Goal: Transaction & Acquisition: Book appointment/travel/reservation

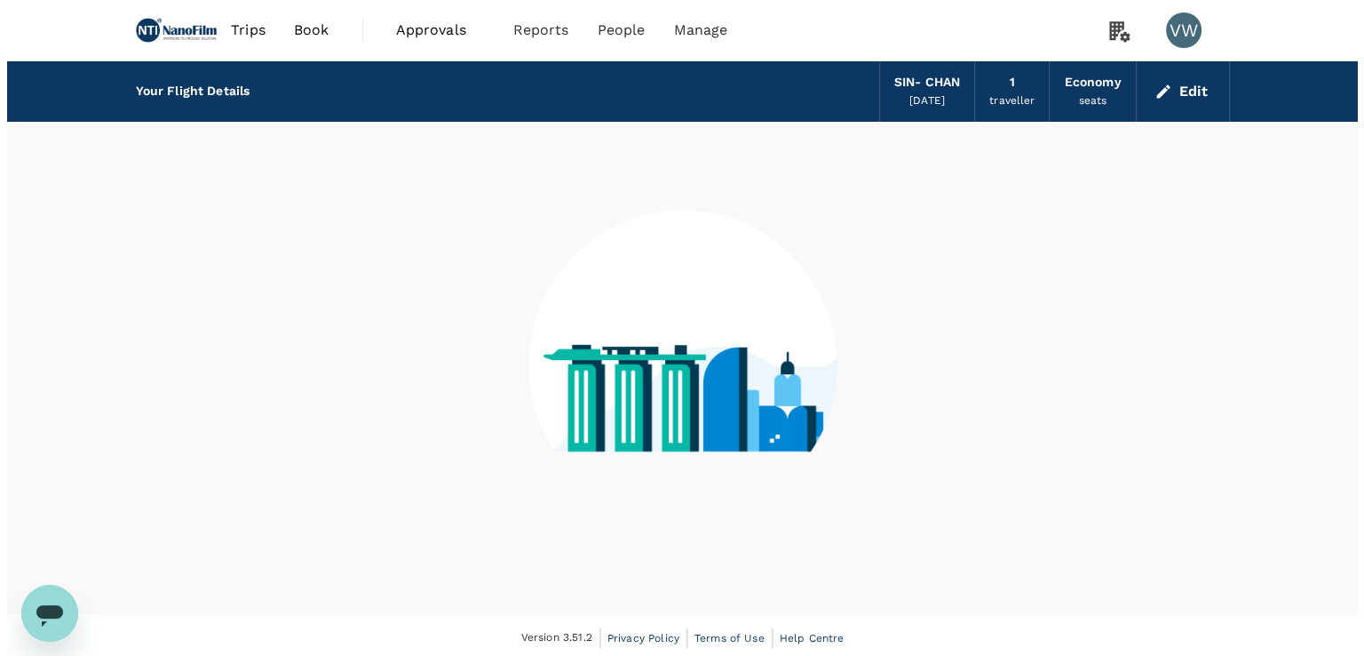
scroll to position [5, 0]
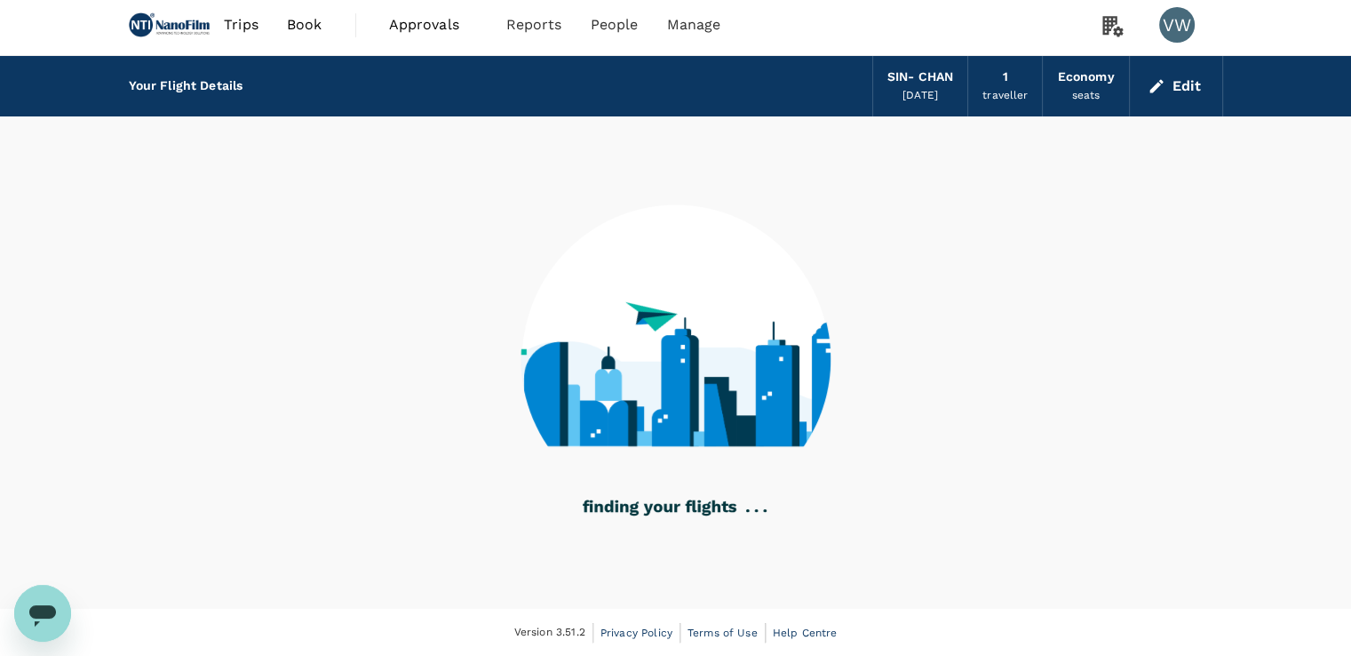
click at [913, 76] on div "[PERSON_NAME]" at bounding box center [920, 78] width 66 height 20
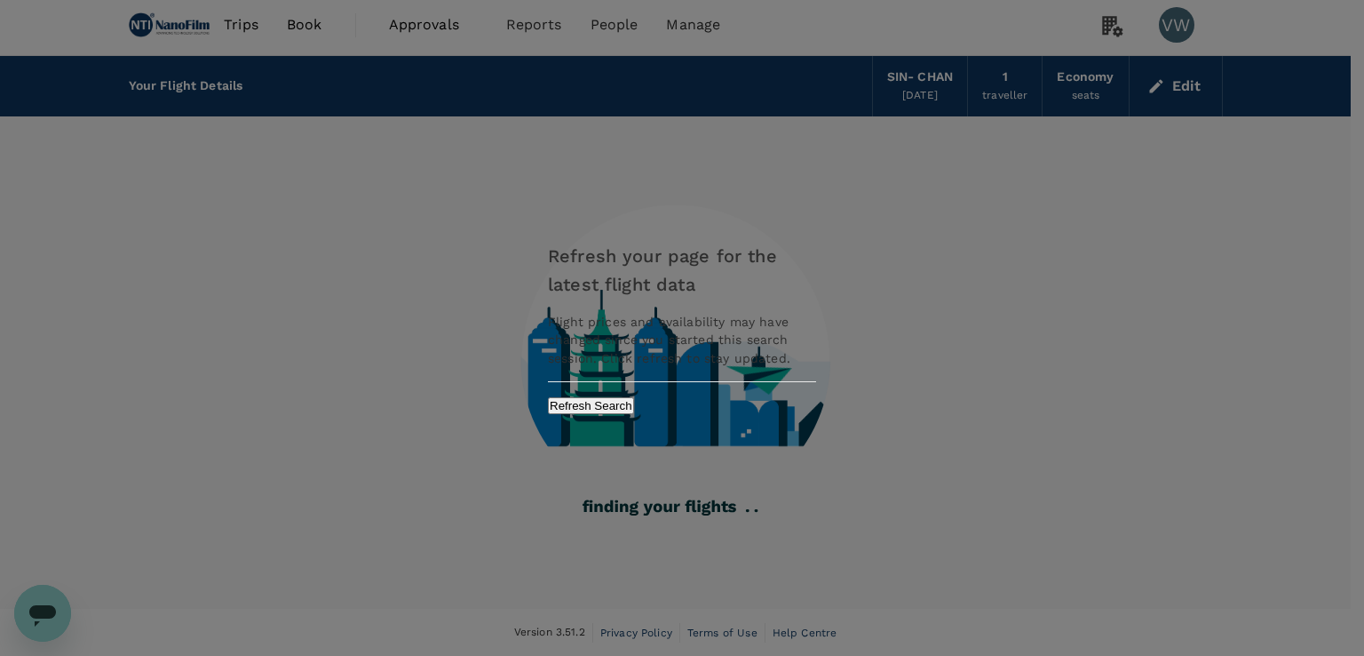
click at [634, 402] on button "Refresh Search" at bounding box center [591, 405] width 86 height 17
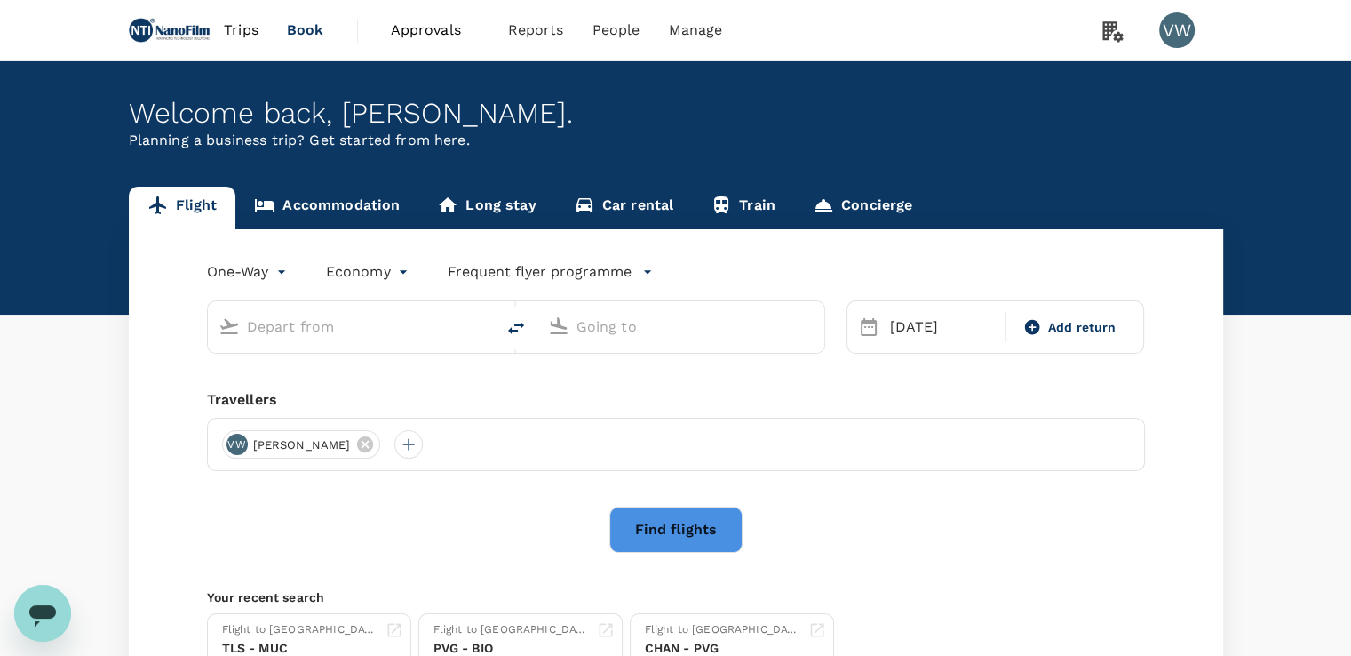
type input "Singapore Changi (SIN)"
type input "[GEOGRAPHIC_DATA], [GEOGRAPHIC_DATA] (any)"
type input "Singapore Changi (SIN)"
type input "[GEOGRAPHIC_DATA], [GEOGRAPHIC_DATA] (any)"
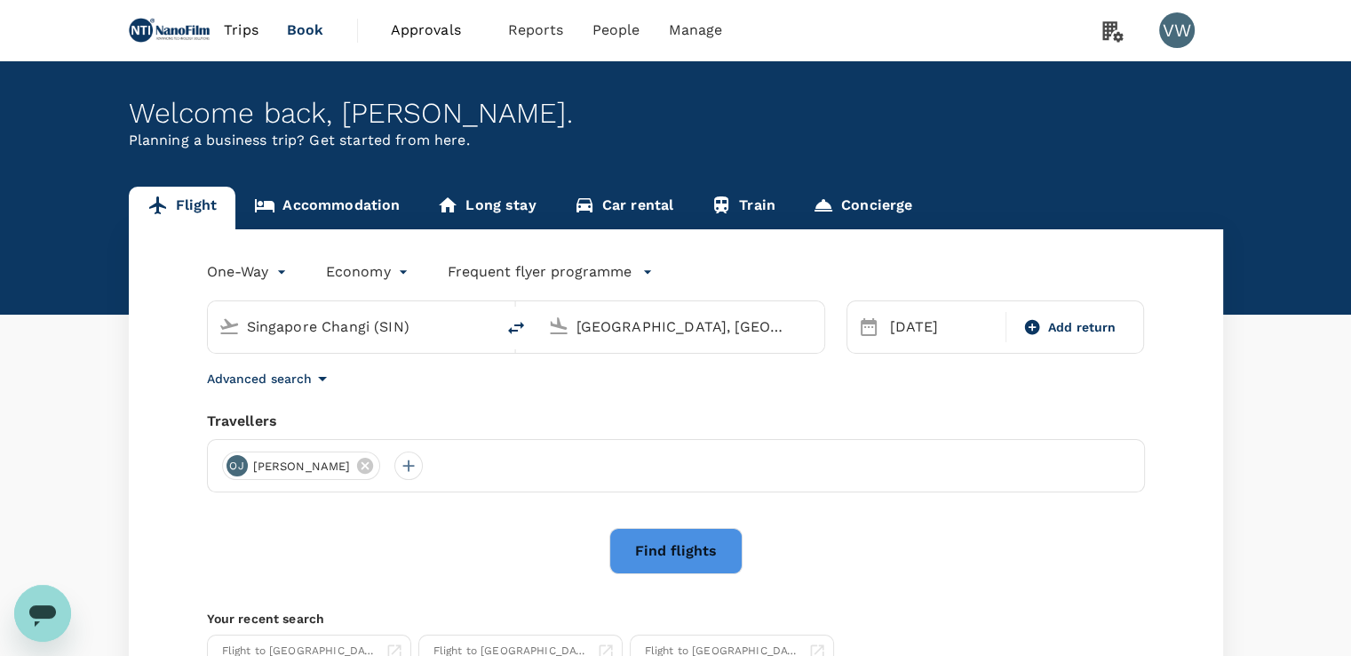
click at [262, 278] on body "Trips Book Approvals 0 Reports People Manage VW Welcome back , [PERSON_NAME] . …" at bounding box center [675, 422] width 1351 height 845
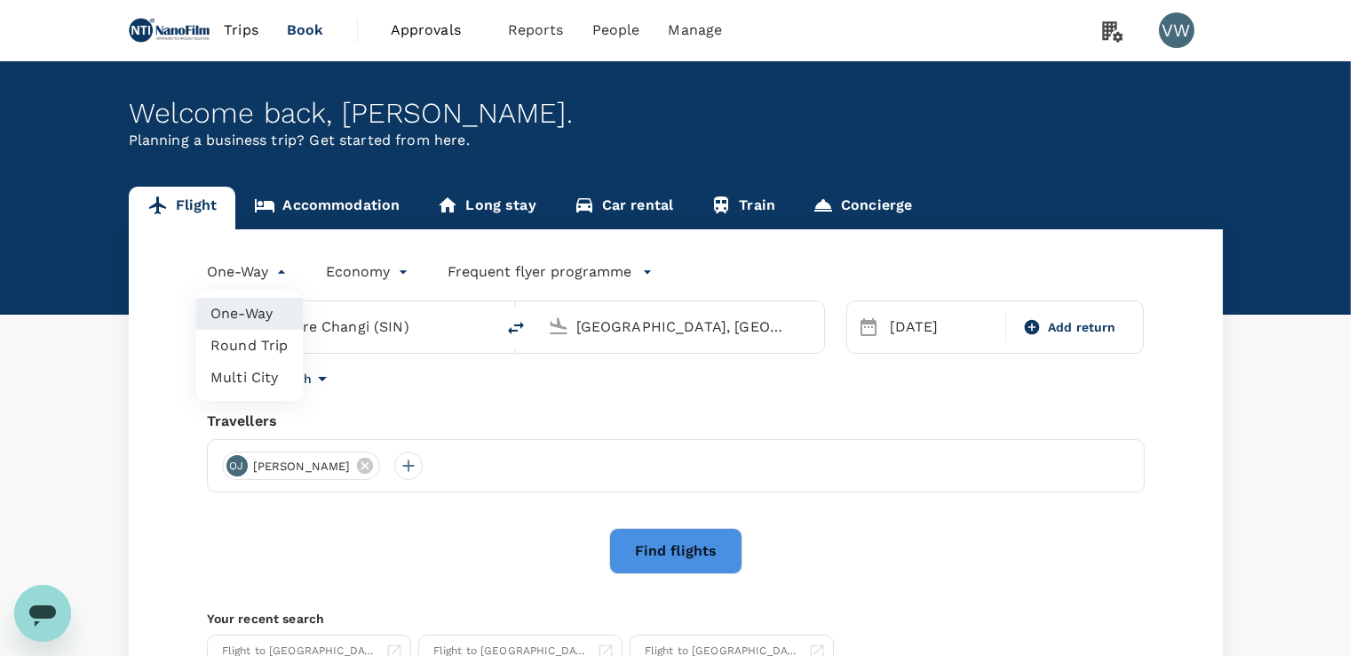
click at [255, 346] on li "Round Trip" at bounding box center [249, 346] width 107 height 32
type input "roundtrip"
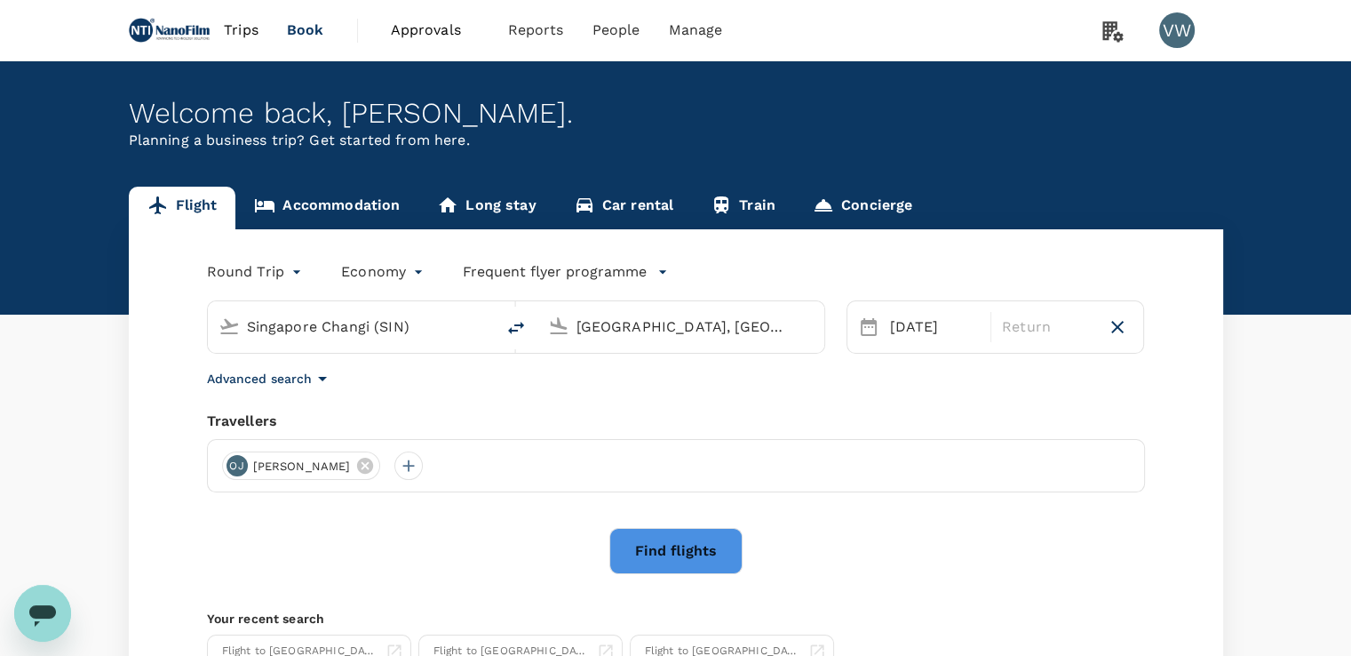
click at [384, 324] on input "Singapore Changi (SIN)" at bounding box center [352, 327] width 211 height 28
click at [682, 326] on input "[GEOGRAPHIC_DATA], [GEOGRAPHIC_DATA] (any)" at bounding box center [681, 327] width 211 height 28
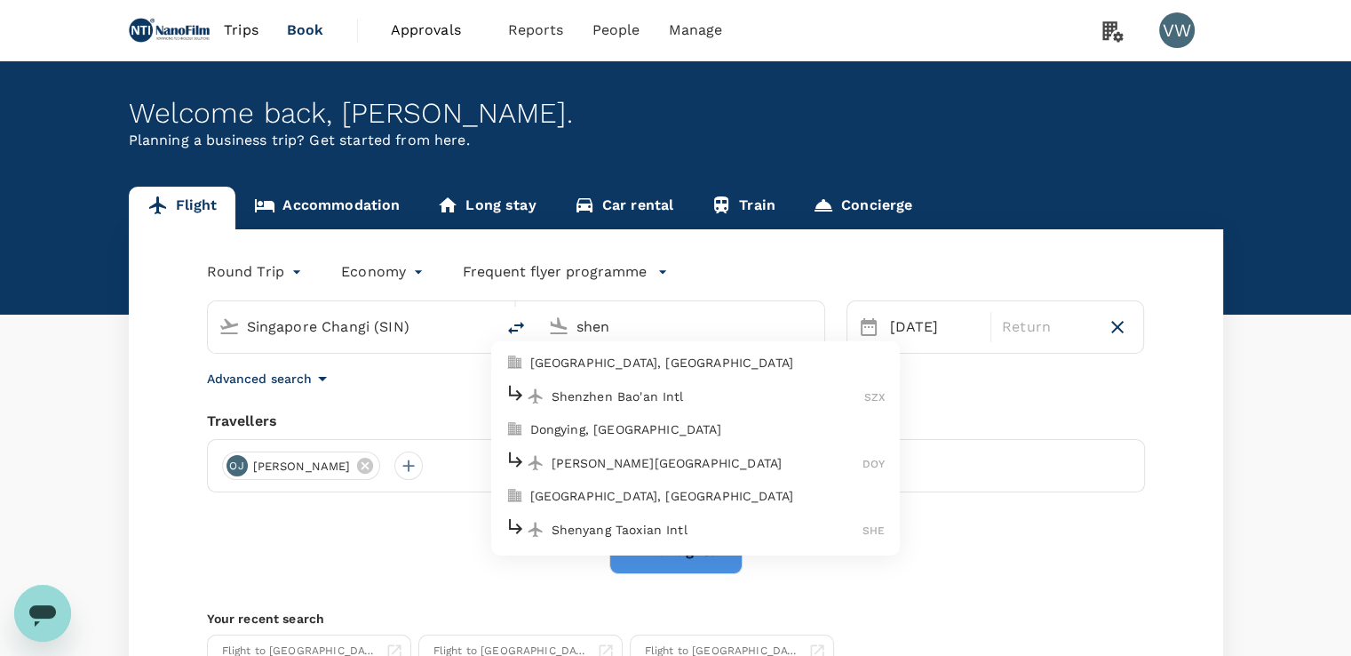
click at [667, 392] on p "Shenzhen Bao'an Intl" at bounding box center [709, 396] width 314 height 18
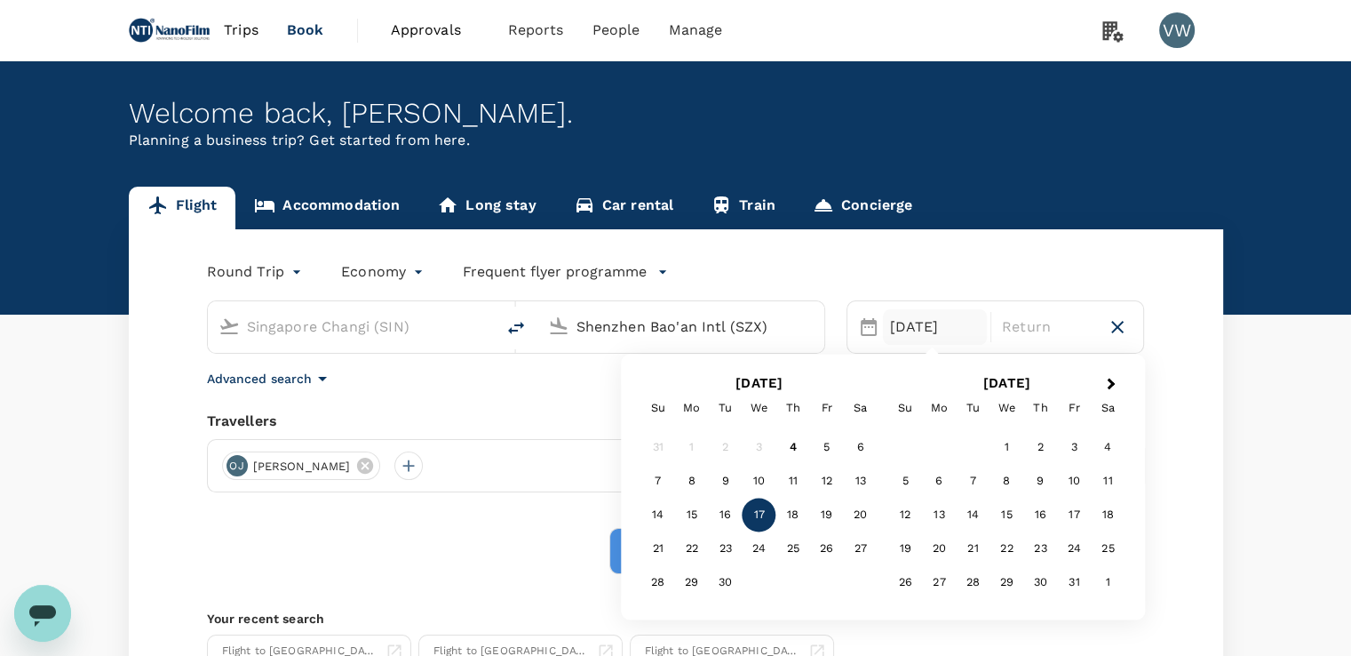
type input "Shenzhen Bao'an Intl (SZX)"
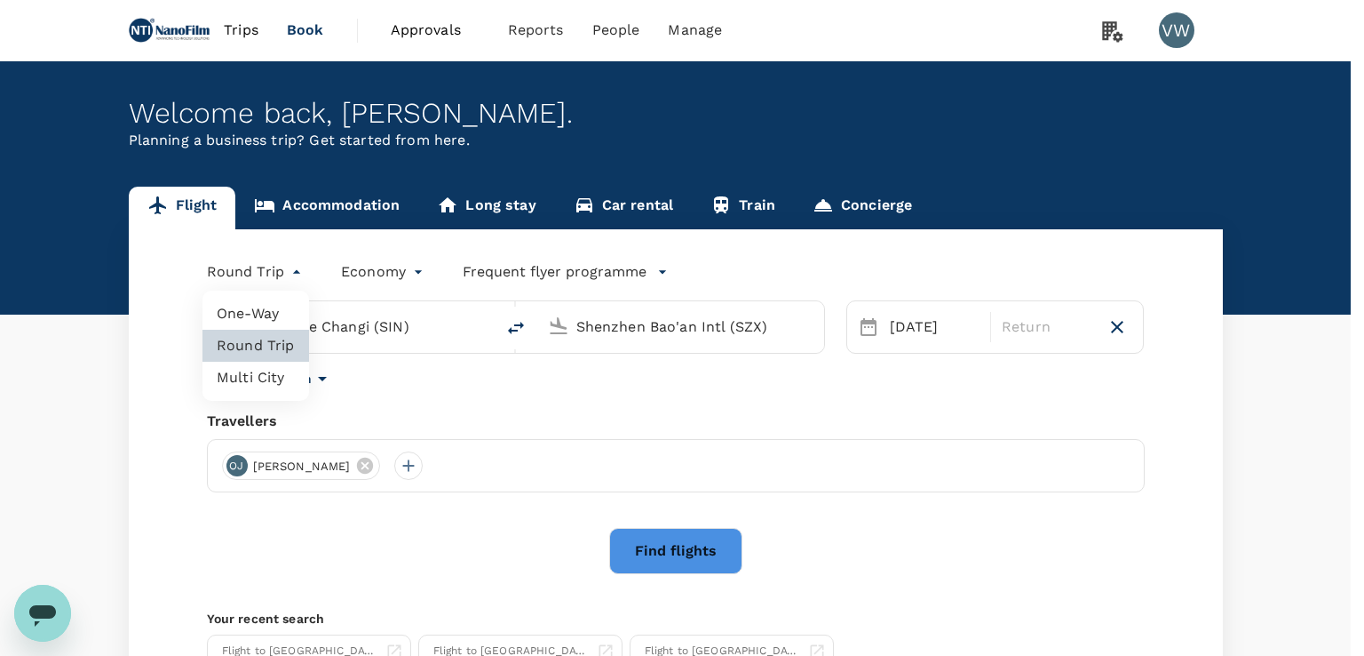
click at [252, 275] on body "Trips Book Approvals 0 Reports People Manage VW Welcome back , [PERSON_NAME] . …" at bounding box center [682, 422] width 1364 height 845
click at [910, 333] on div at bounding box center [682, 328] width 1364 height 656
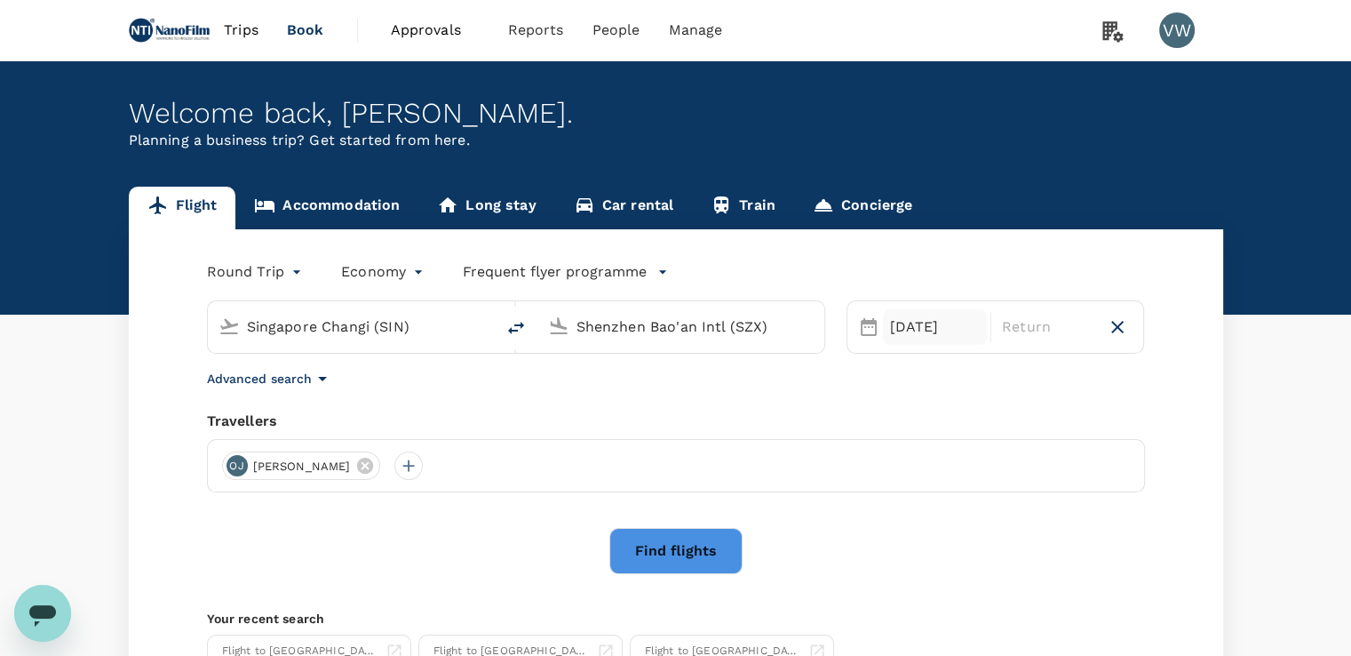
click at [906, 330] on div "[DATE]" at bounding box center [935, 327] width 104 height 36
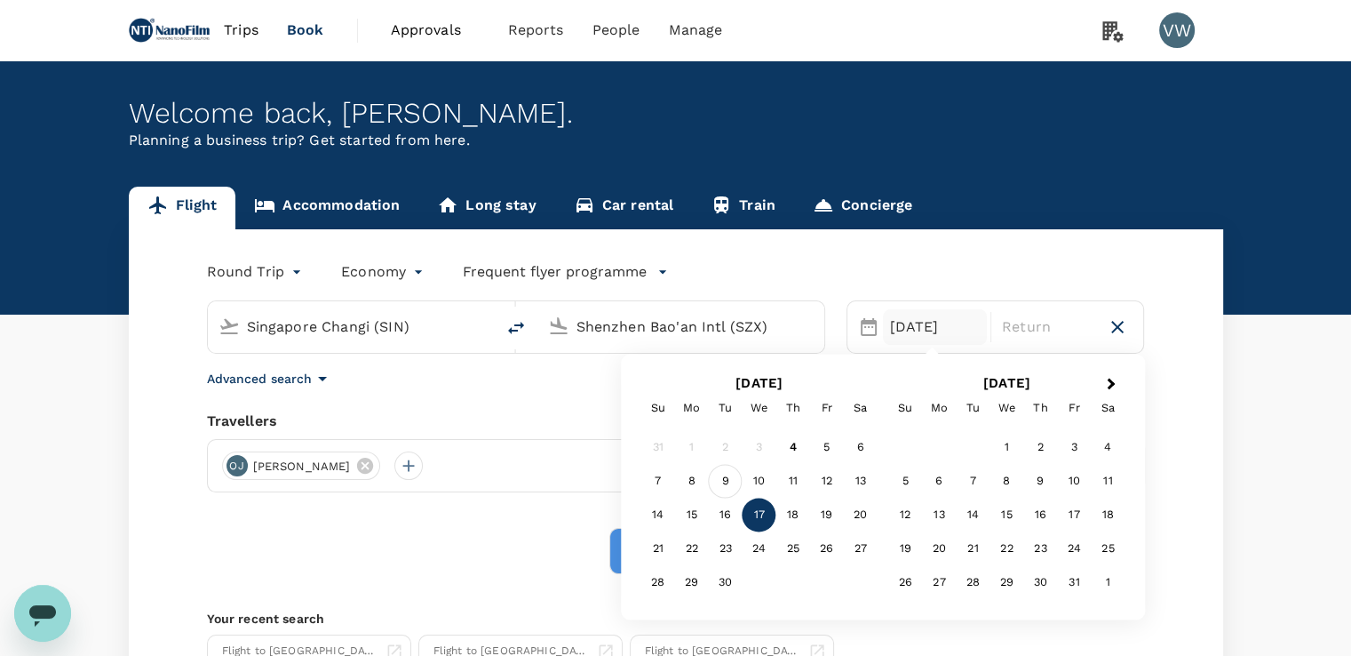
click at [726, 481] on div "9" at bounding box center [726, 482] width 34 height 34
click at [815, 482] on div "12" at bounding box center [827, 482] width 34 height 34
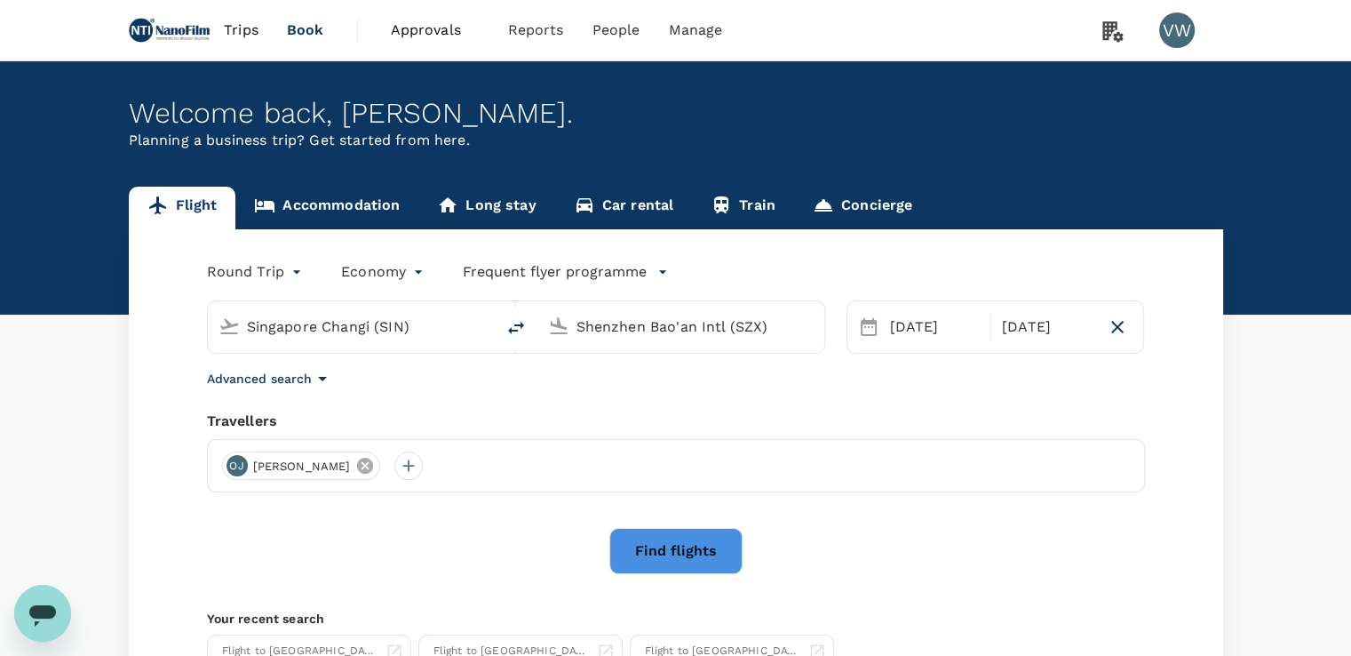
click at [355, 466] on icon at bounding box center [365, 466] width 20 height 20
click at [240, 465] on div at bounding box center [236, 465] width 28 height 28
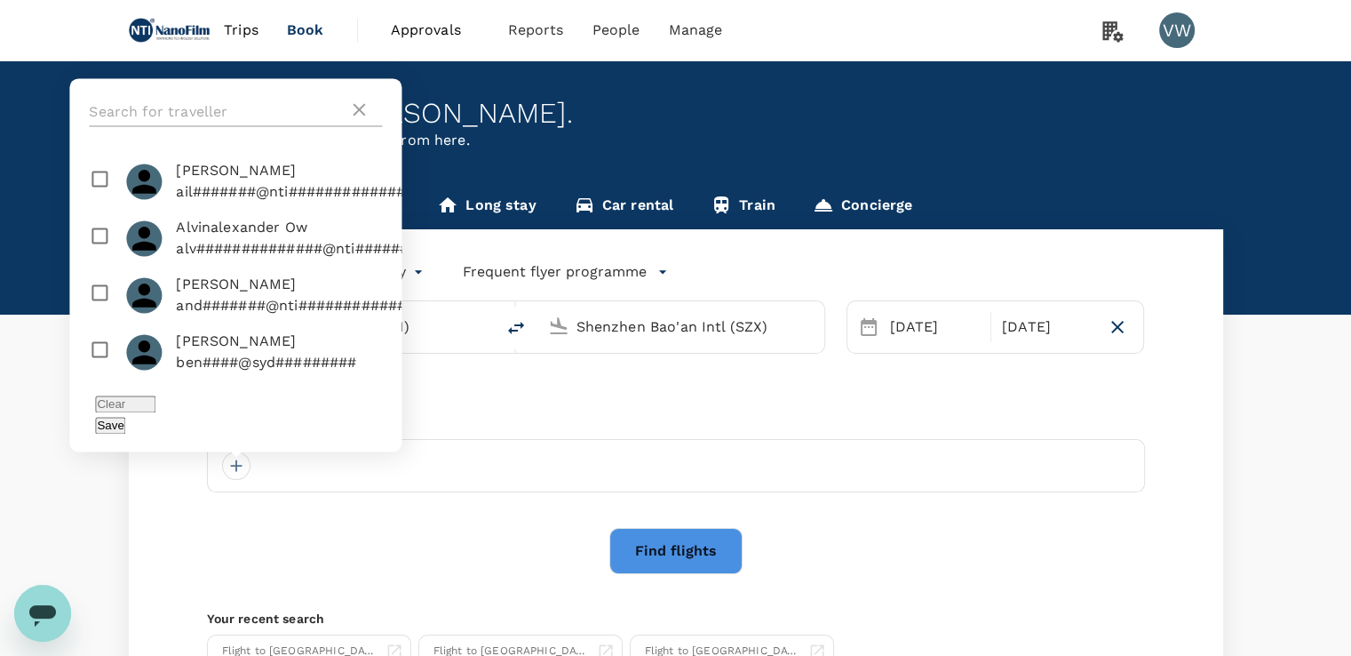
click at [239, 126] on input "text" at bounding box center [218, 112] width 259 height 28
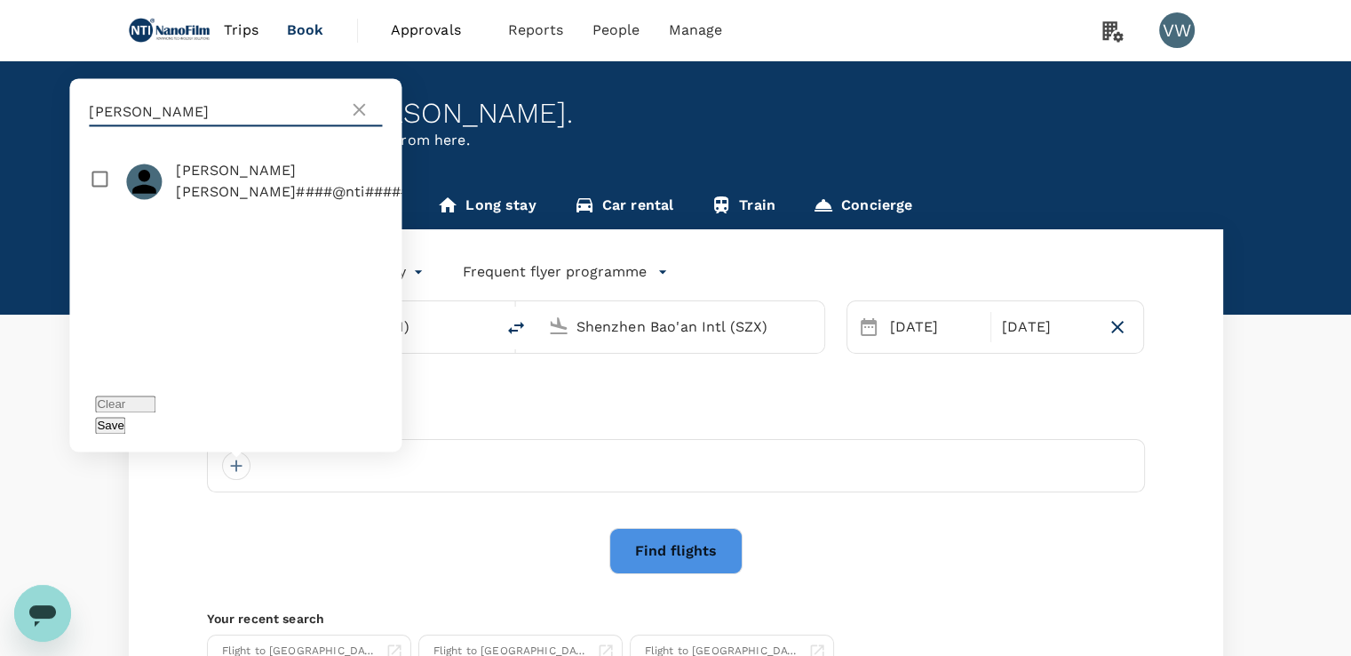
type input "[PERSON_NAME]"
click at [274, 181] on span "[PERSON_NAME]" at bounding box center [329, 170] width 306 height 21
checkbox input "true"
click at [345, 420] on div "Save" at bounding box center [235, 424] width 281 height 21
click at [125, 427] on button "Save" at bounding box center [110, 425] width 30 height 17
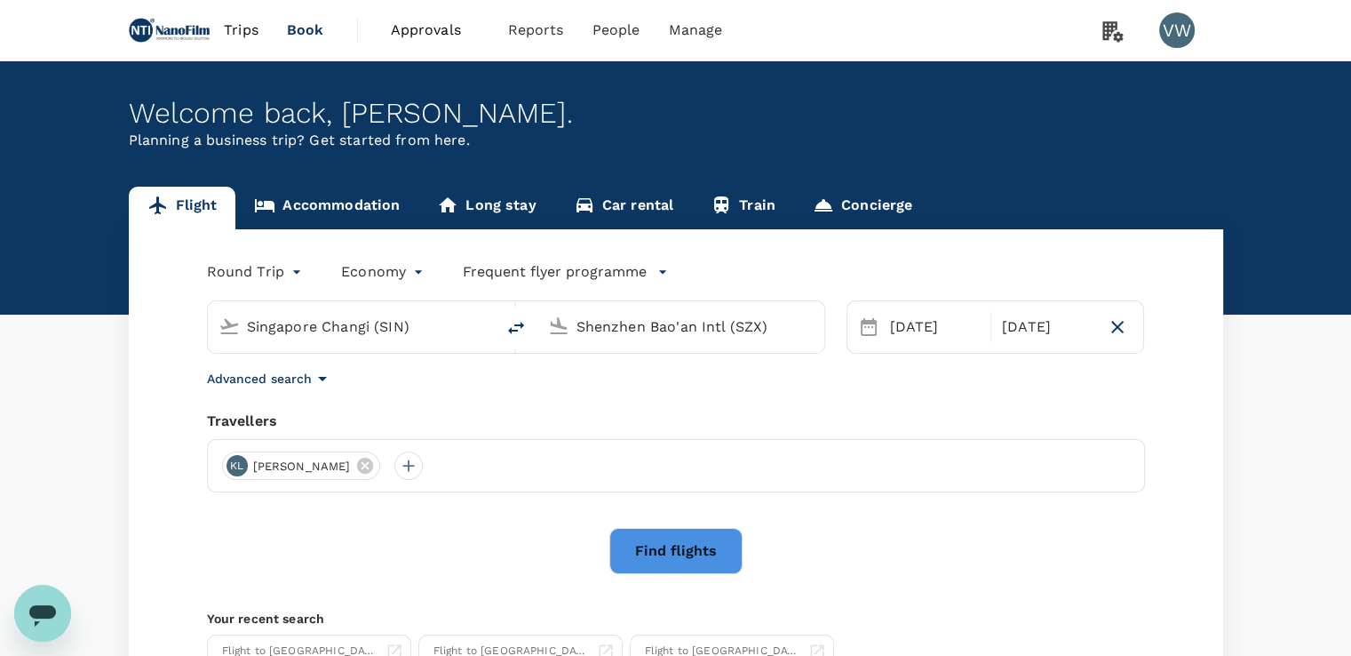
click at [679, 548] on button "Find flights" at bounding box center [675, 551] width 133 height 46
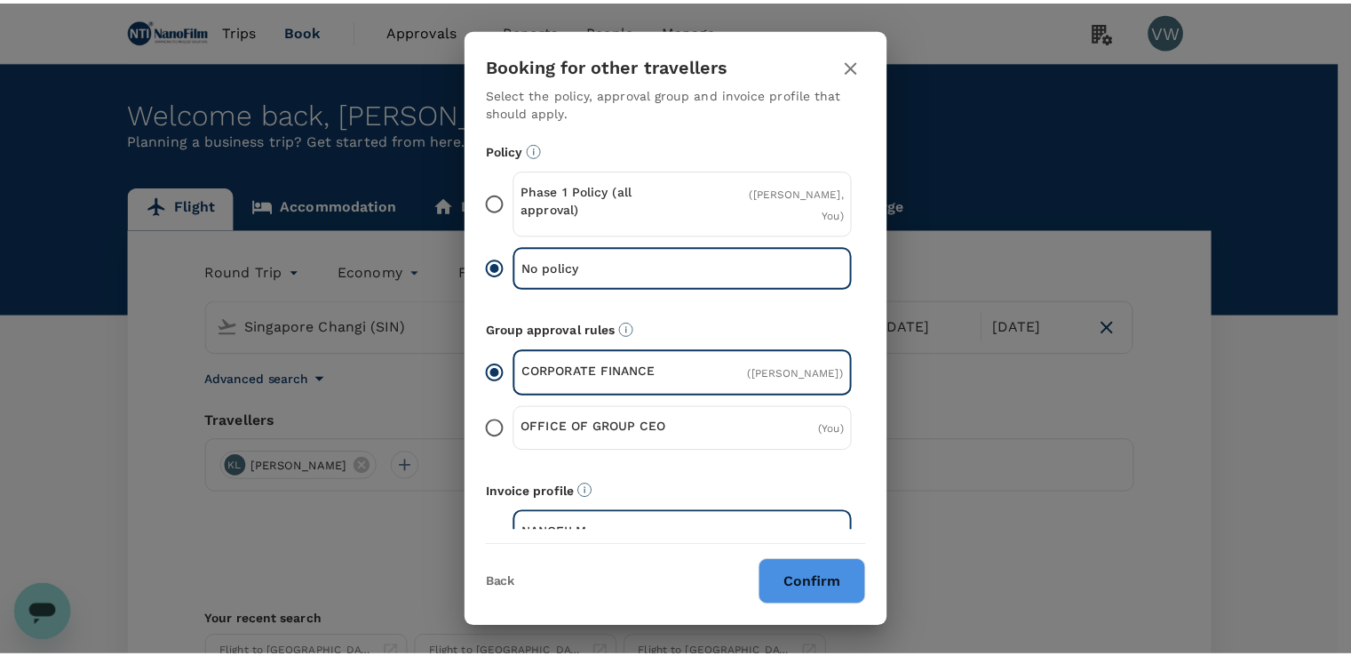
scroll to position [76, 0]
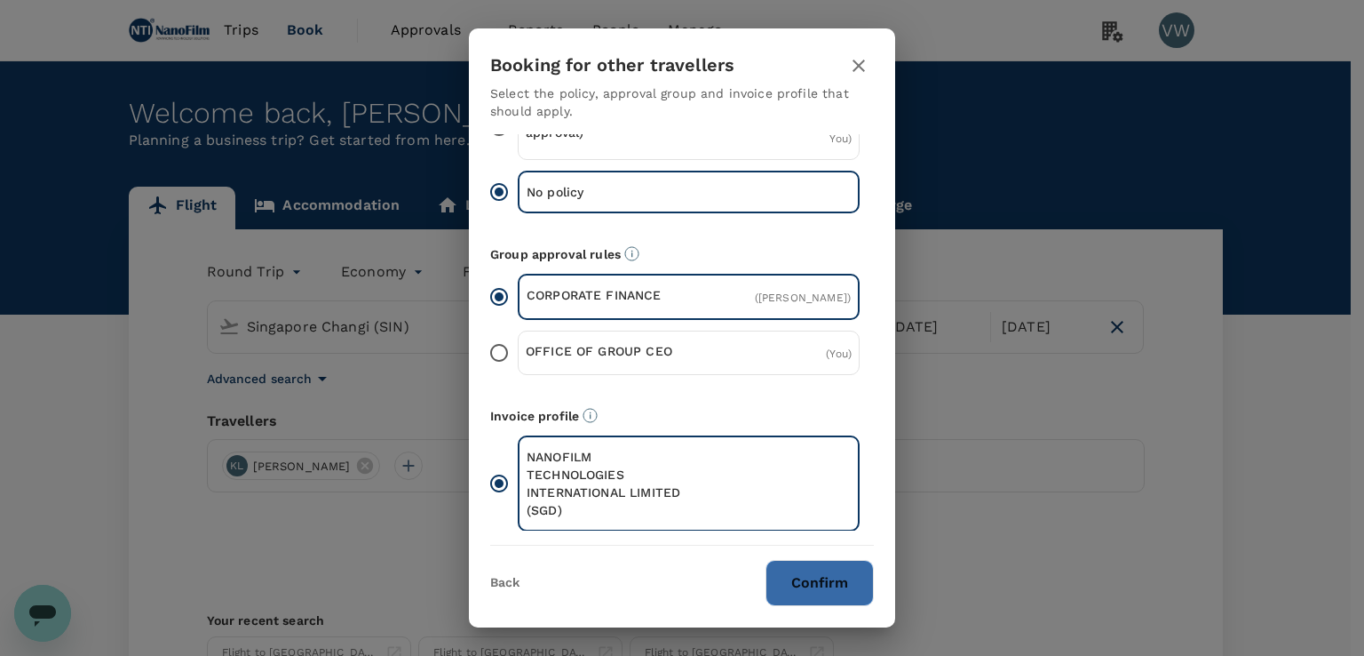
click at [799, 575] on button "Confirm" at bounding box center [820, 583] width 108 height 46
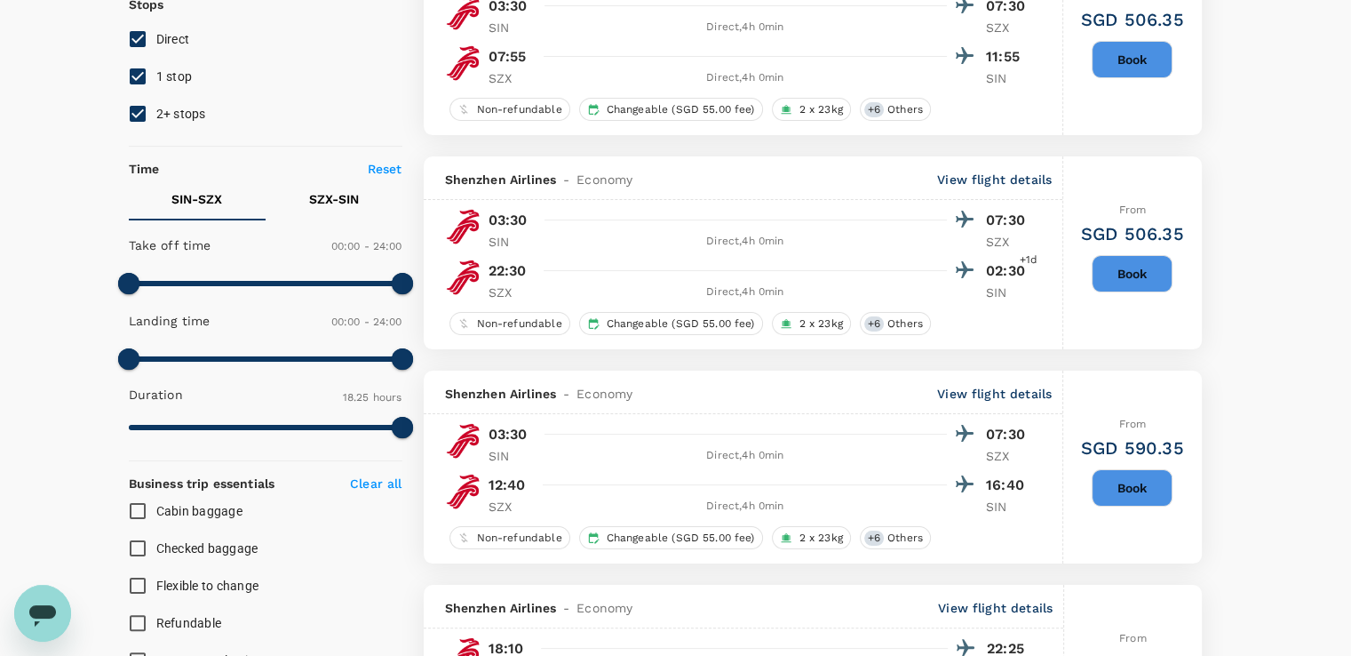
scroll to position [89, 0]
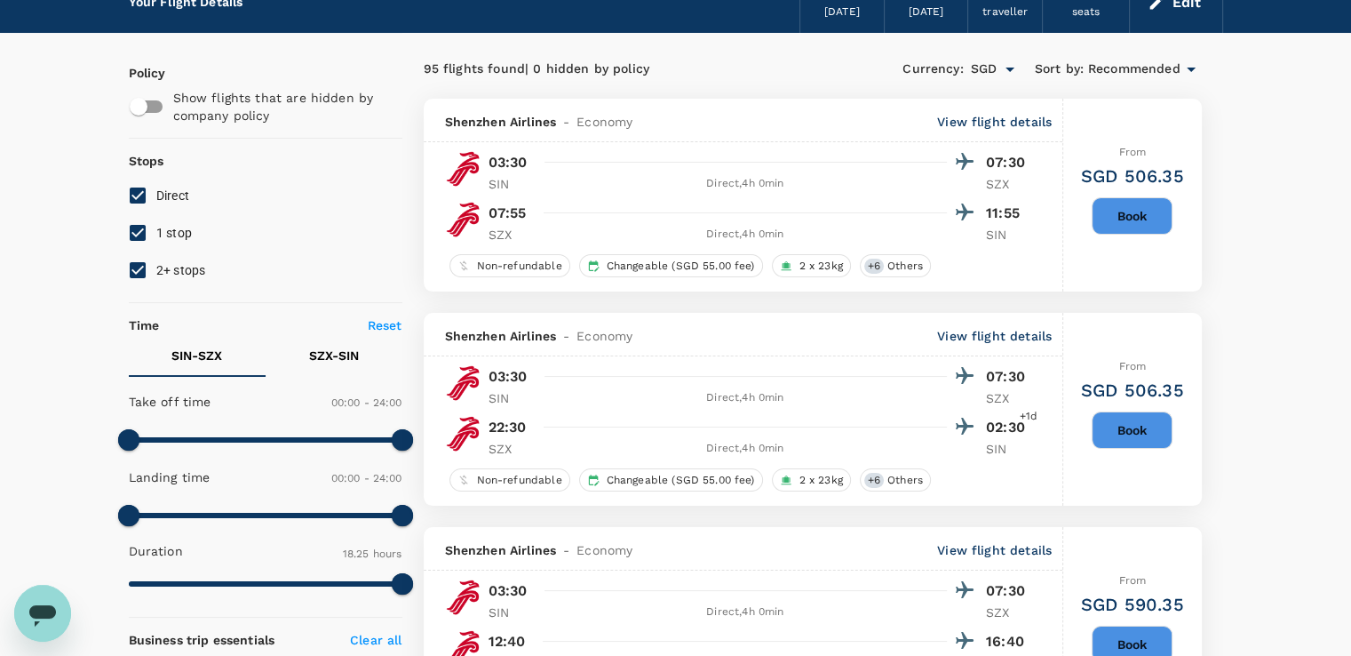
click at [169, 235] on span "1 stop" at bounding box center [174, 233] width 36 height 14
click at [156, 235] on input "1 stop" at bounding box center [137, 232] width 37 height 37
checkbox input "false"
click at [180, 267] on span "2+ stops" at bounding box center [181, 270] width 50 height 14
click at [156, 267] on input "2+ stops" at bounding box center [137, 269] width 37 height 37
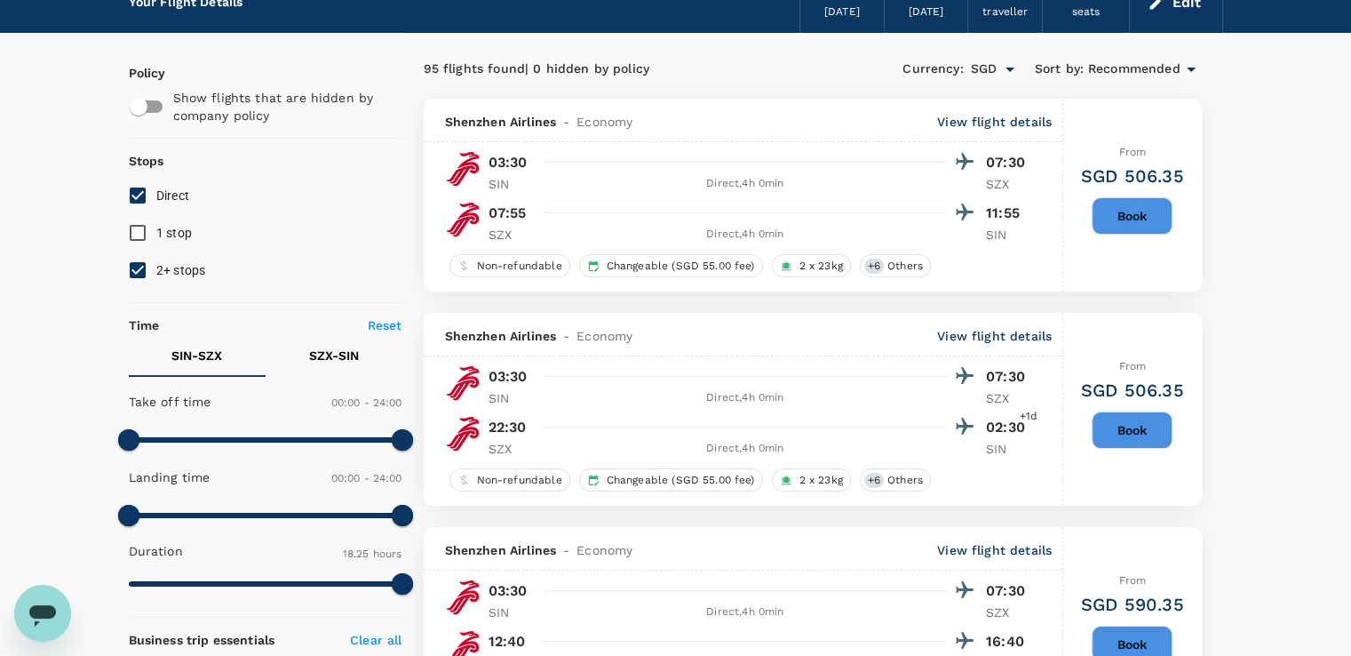
checkbox input "false"
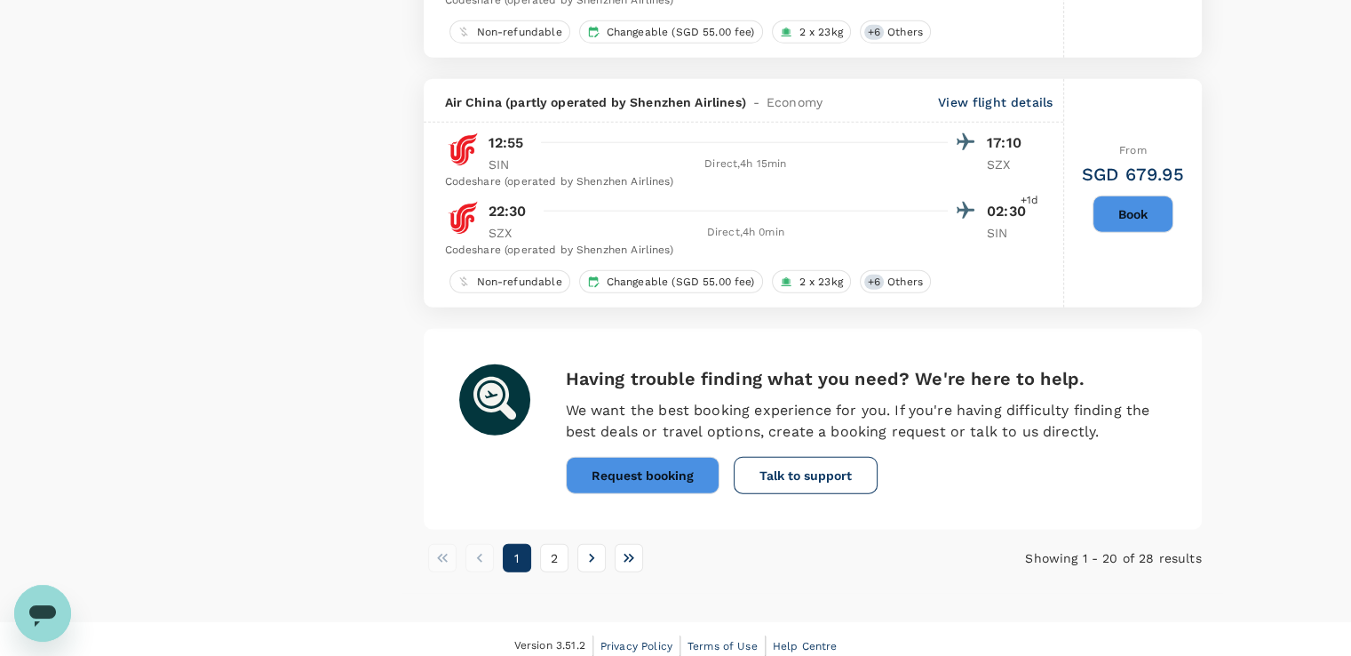
scroll to position [4554, 0]
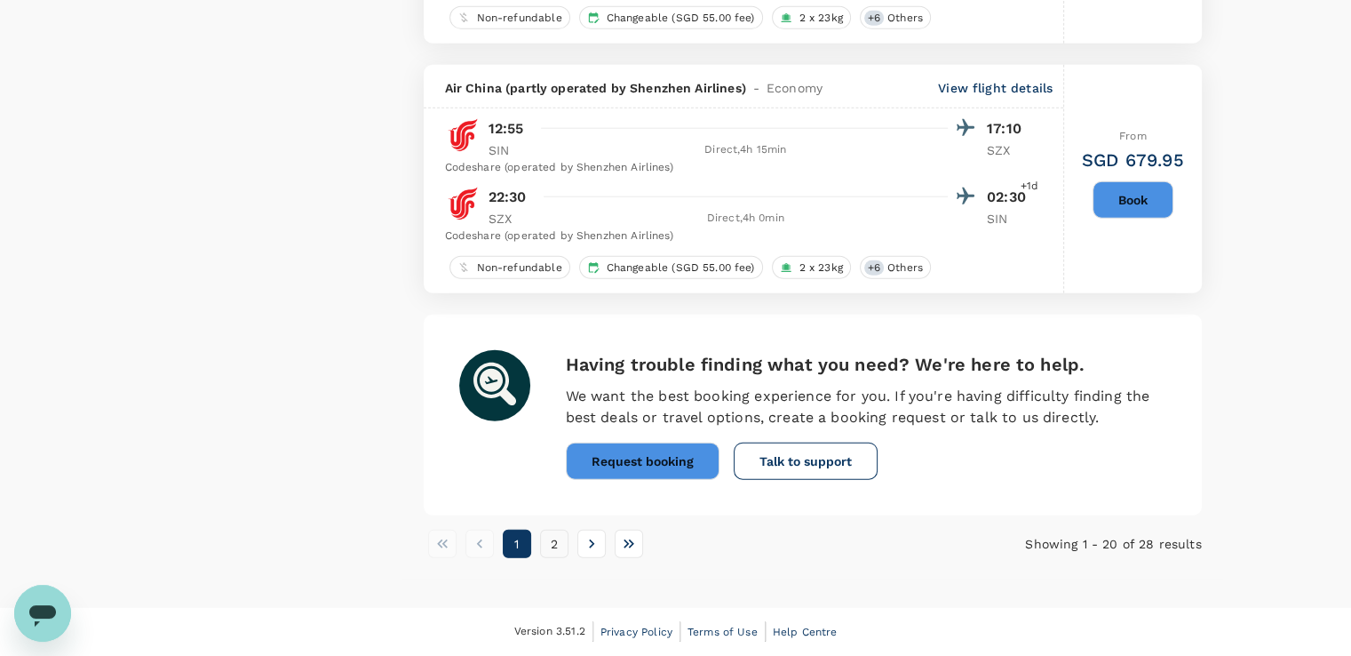
click at [550, 537] on button "2" at bounding box center [554, 543] width 28 height 28
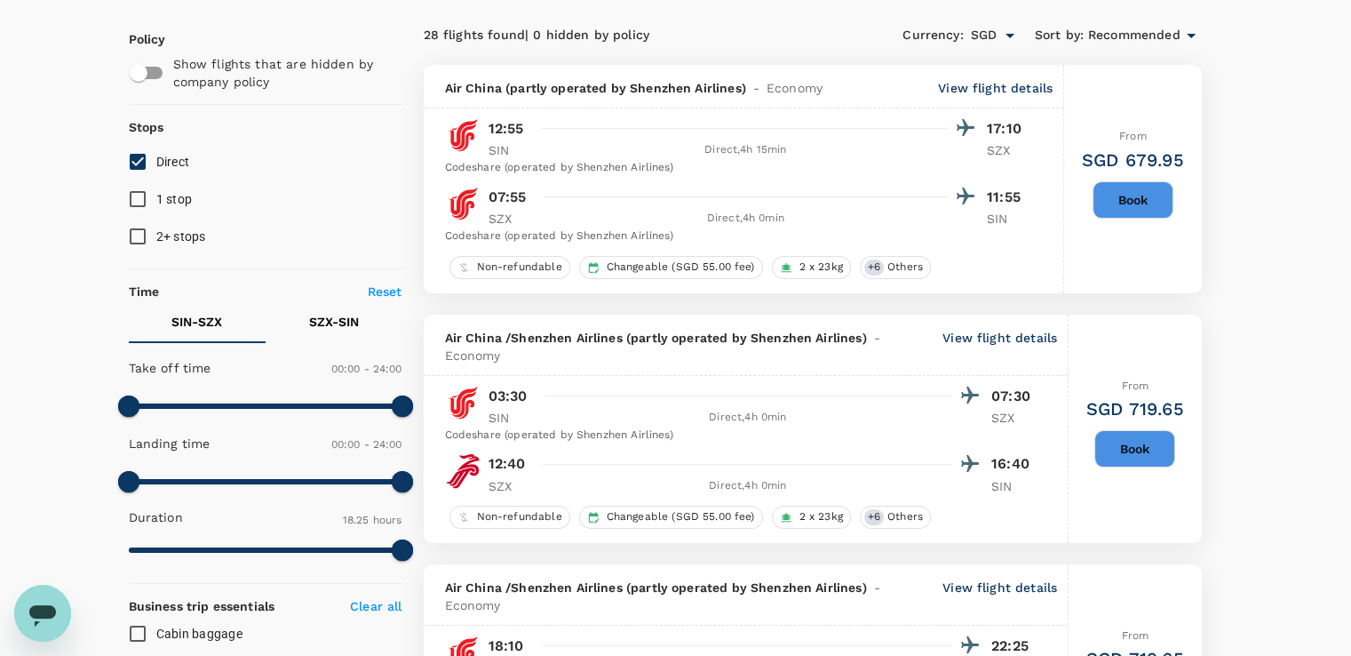
scroll to position [0, 0]
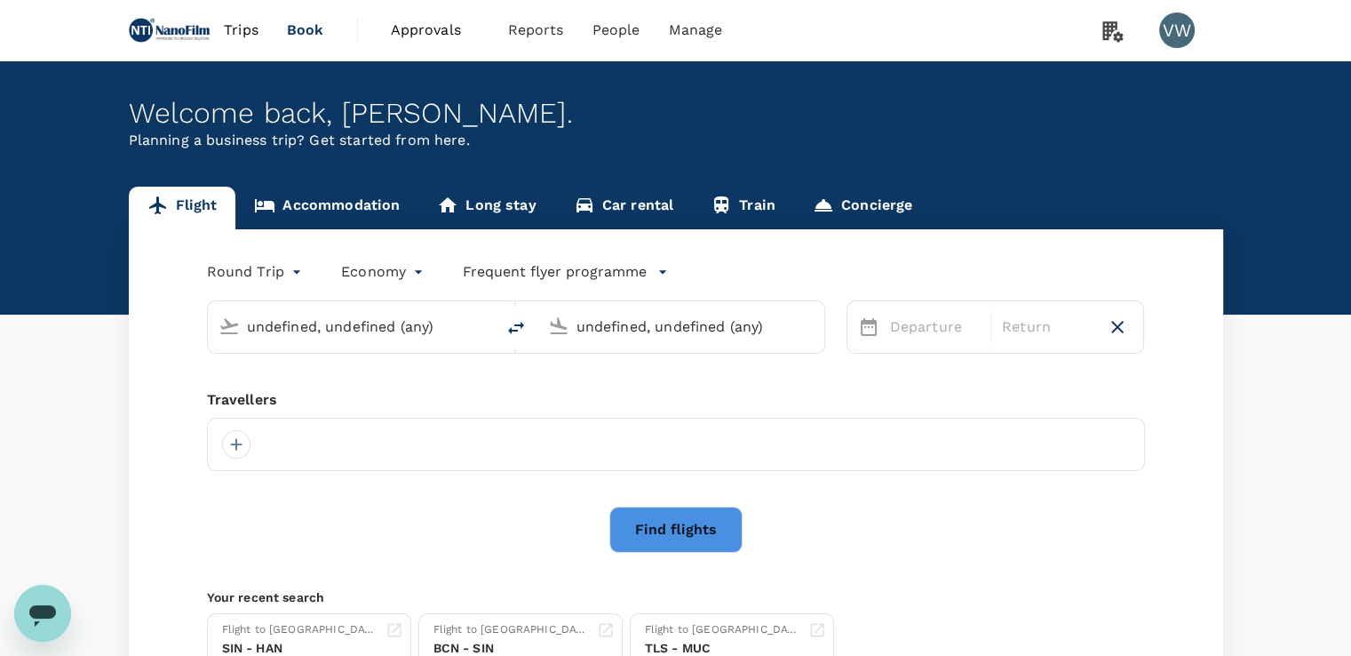
type input "Singapore Changi (SIN)"
type input "Shenzhen Bao'an Intl (SZX)"
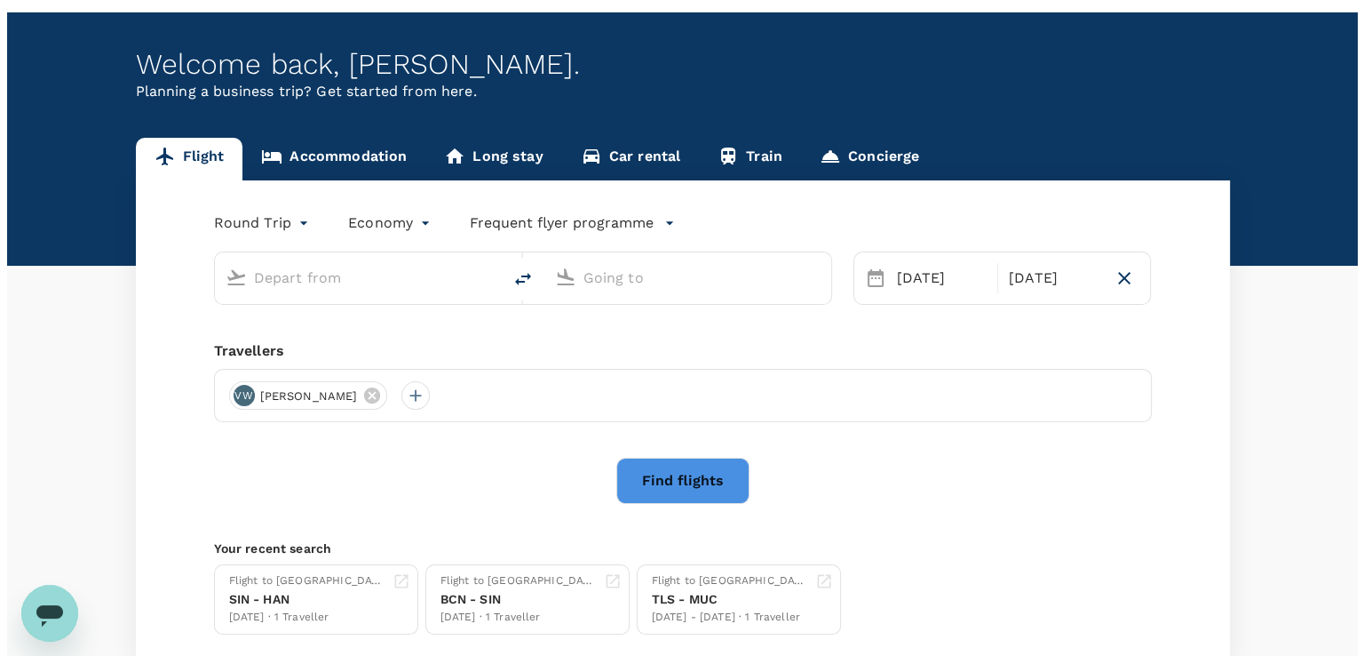
scroll to position [89, 0]
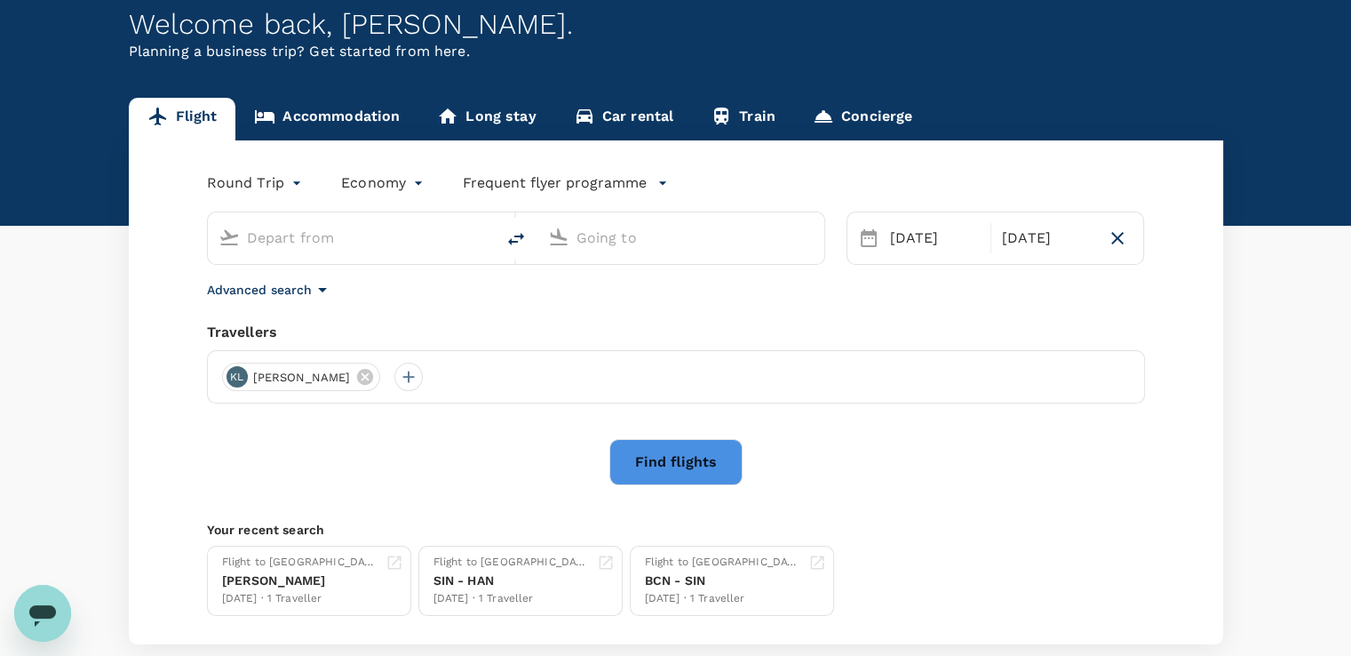
type input "Singapore Changi (SIN)"
type input "Shenzhen Bao'an Intl (SZX)"
click at [315, 242] on input "Singapore Changi (SIN)" at bounding box center [352, 238] width 211 height 28
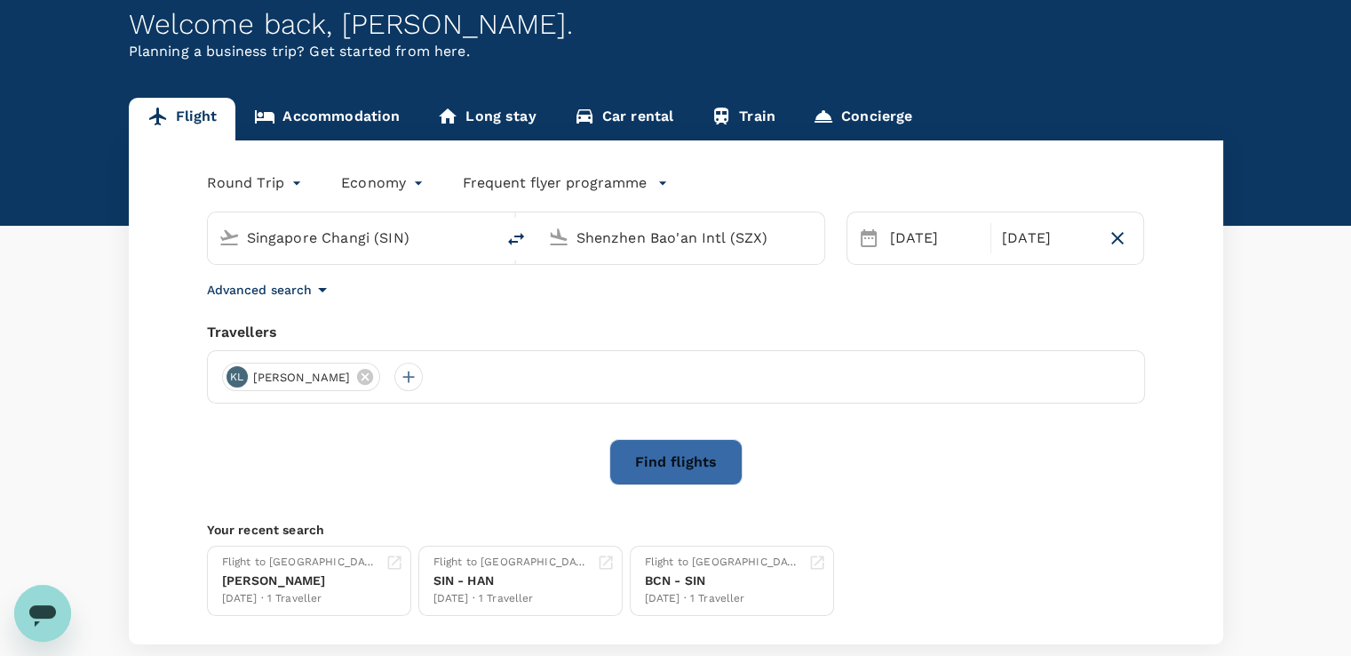
click at [655, 452] on button "Find flights" at bounding box center [675, 462] width 133 height 46
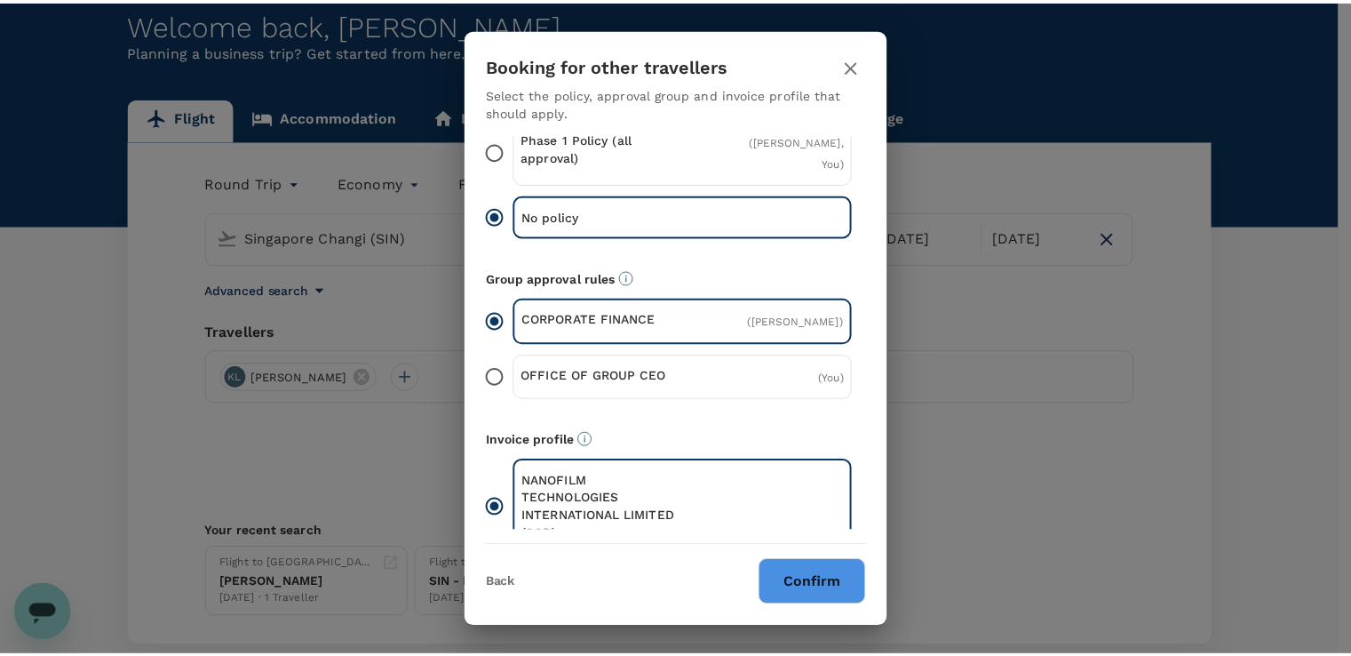
scroll to position [76, 0]
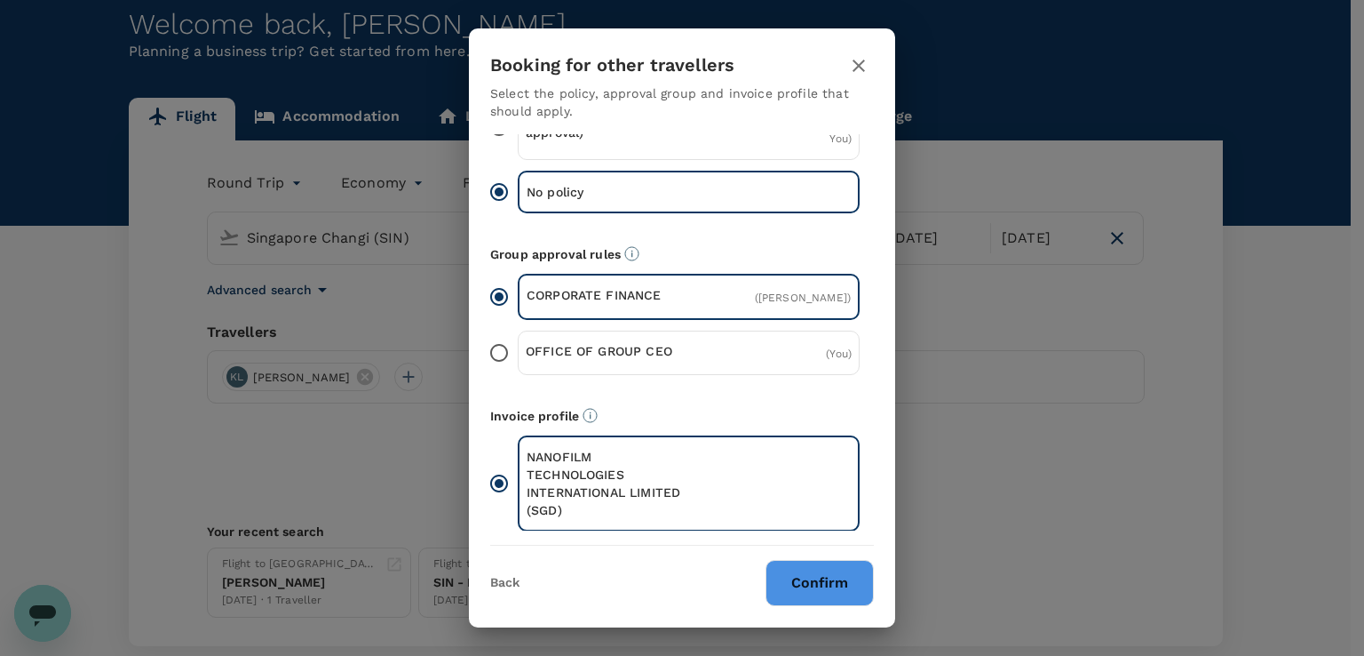
click at [788, 575] on button "Confirm" at bounding box center [820, 583] width 108 height 46
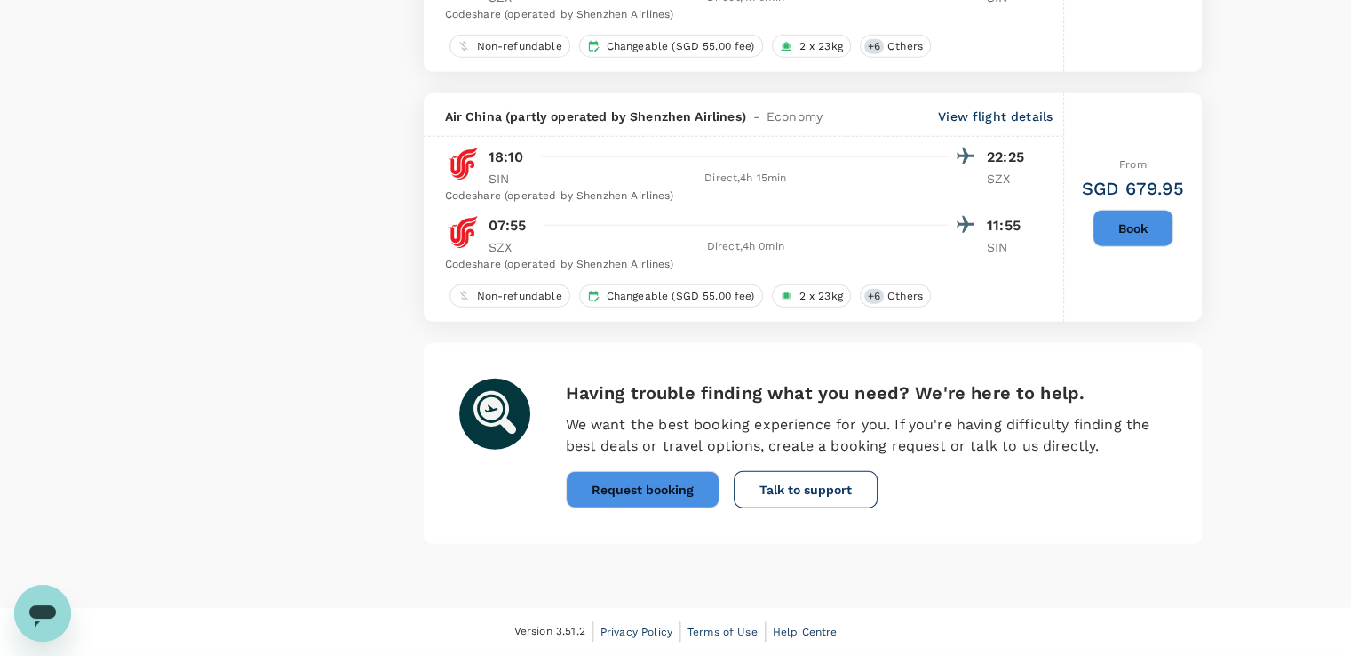
scroll to position [4543, 0]
